Goal: Register for event/course

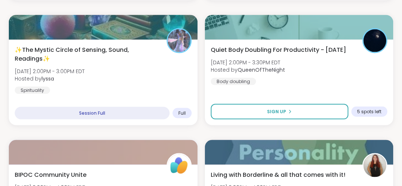
scroll to position [1024, 0]
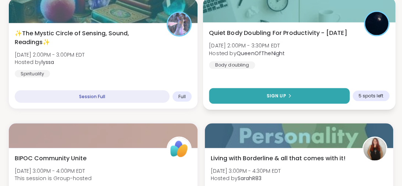
click at [275, 93] on span "Sign Up" at bounding box center [275, 96] width 19 height 7
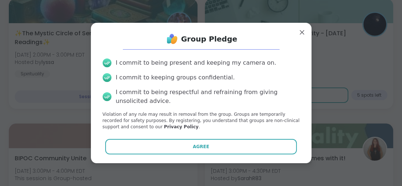
click at [278, 92] on div "I commit to being respectful and refraining from giving unsolicited advice." at bounding box center [208, 97] width 184 height 18
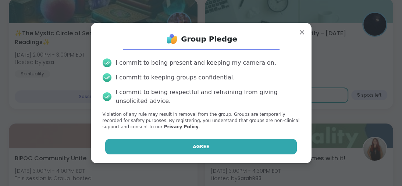
click at [202, 147] on span "Agree" at bounding box center [201, 146] width 17 height 7
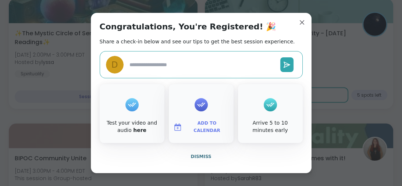
click at [202, 147] on div "Congratulations, You're Registered! 🎉 Share a check-in below and see our tips t…" at bounding box center [201, 93] width 221 height 160
click at [202, 155] on span "Dismiss" at bounding box center [201, 156] width 21 height 5
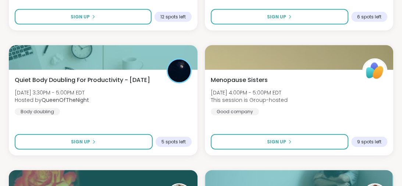
scroll to position [1236, 0]
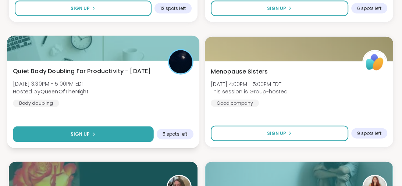
click at [83, 133] on span "Sign Up" at bounding box center [80, 134] width 19 height 7
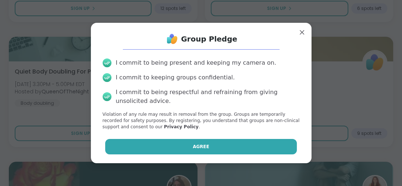
click at [199, 148] on span "Agree" at bounding box center [201, 146] width 17 height 7
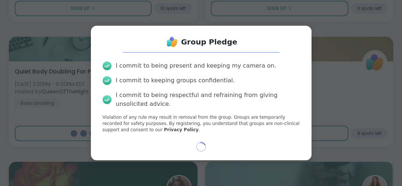
click at [199, 148] on icon at bounding box center [201, 146] width 9 height 9
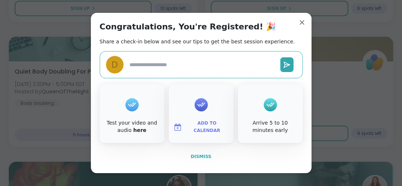
click at [202, 155] on span "Dismiss" at bounding box center [201, 156] width 21 height 5
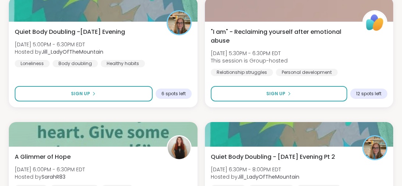
scroll to position [1777, 0]
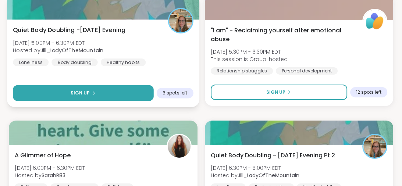
click at [88, 93] on span "Sign Up" at bounding box center [80, 93] width 19 height 7
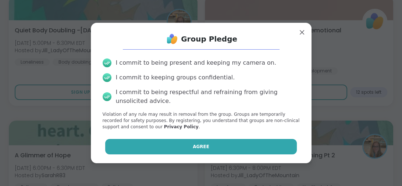
click at [203, 142] on button "Agree" at bounding box center [201, 146] width 192 height 15
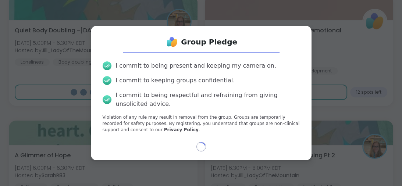
click at [203, 142] on icon at bounding box center [201, 147] width 10 height 10
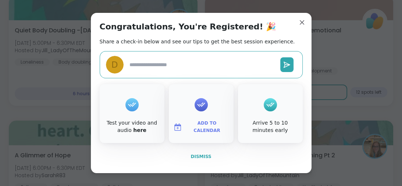
click at [203, 155] on span "Dismiss" at bounding box center [201, 156] width 21 height 5
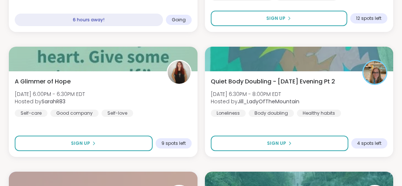
scroll to position [1859, 0]
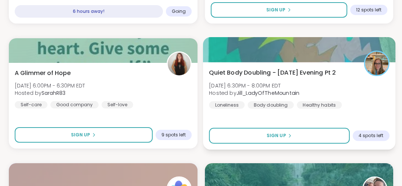
click at [290, 95] on b "Jill_LadyOfTheMountain" at bounding box center [267, 92] width 63 height 7
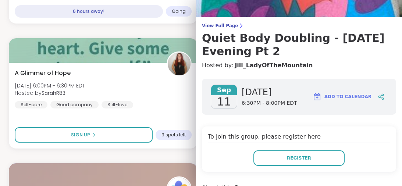
scroll to position [68, 0]
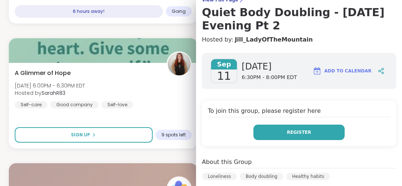
click at [303, 132] on span "Register" at bounding box center [299, 132] width 24 height 7
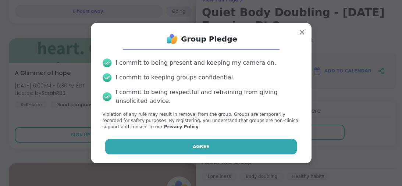
click at [247, 145] on button "Agree" at bounding box center [201, 146] width 192 height 15
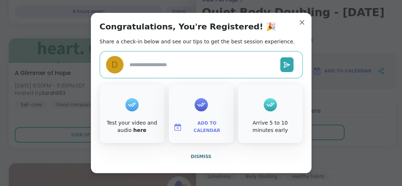
type textarea "*"
click at [201, 155] on span "Dismiss" at bounding box center [201, 156] width 21 height 5
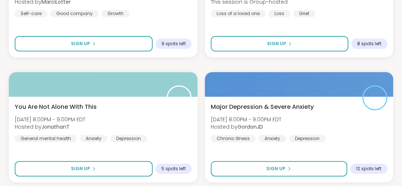
scroll to position [2226, 0]
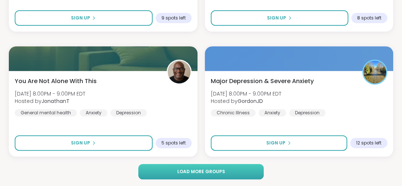
click at [191, 169] on span "Load more groups" at bounding box center [201, 171] width 48 height 7
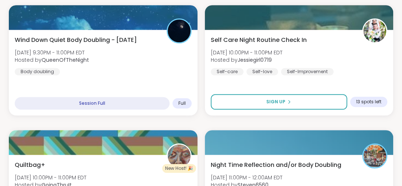
scroll to position [2521, 0]
